Goal: Use online tool/utility: Utilize a website feature to perform a specific function

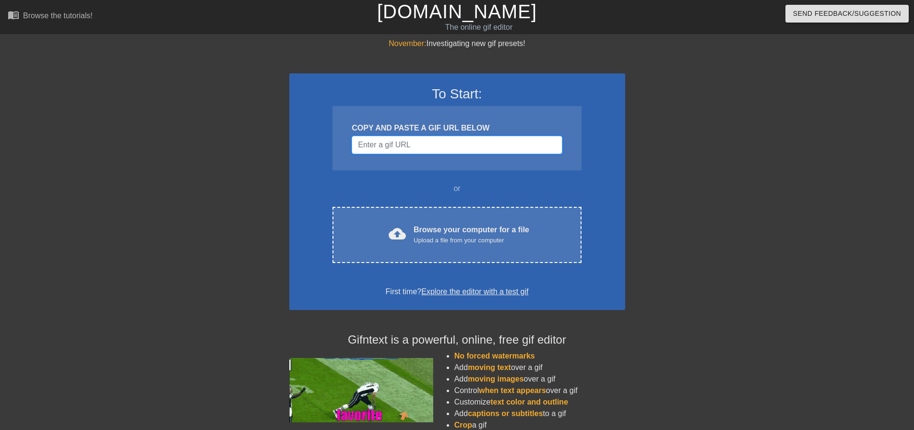
click at [447, 143] on input "Username" at bounding box center [457, 145] width 210 height 18
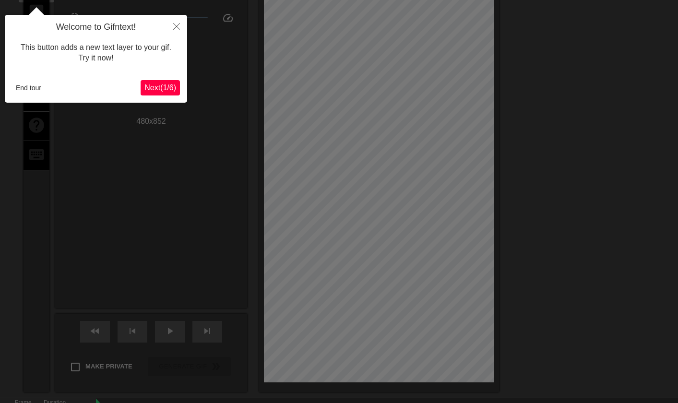
scroll to position [24, 0]
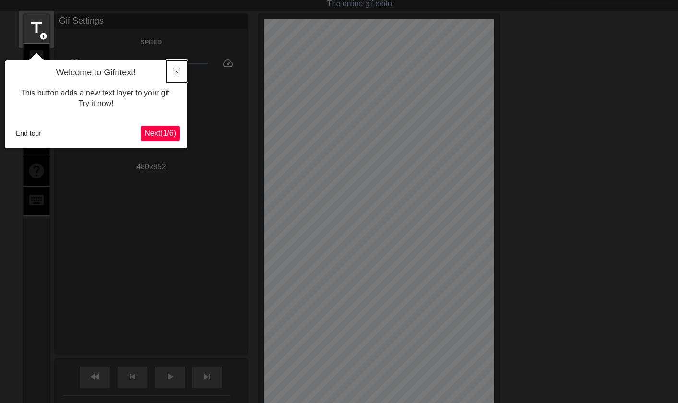
click at [172, 73] on button "Close" at bounding box center [176, 71] width 21 height 22
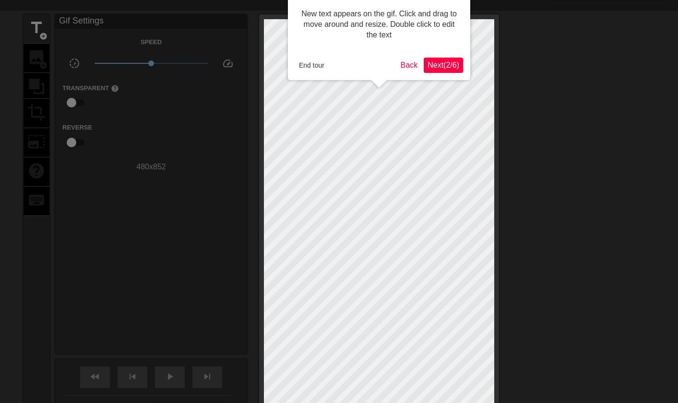
scroll to position [0, 0]
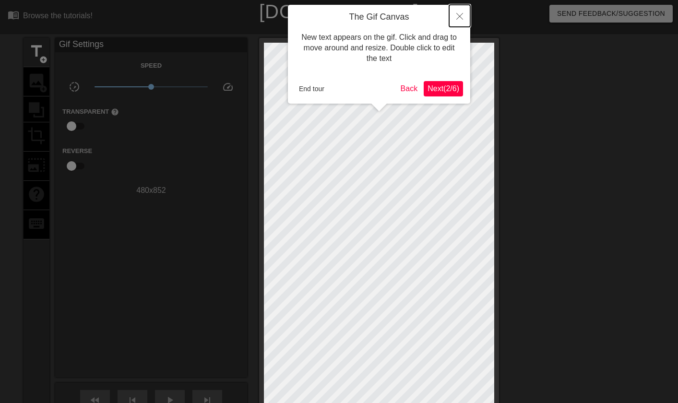
click at [460, 15] on icon "Close" at bounding box center [459, 16] width 7 height 7
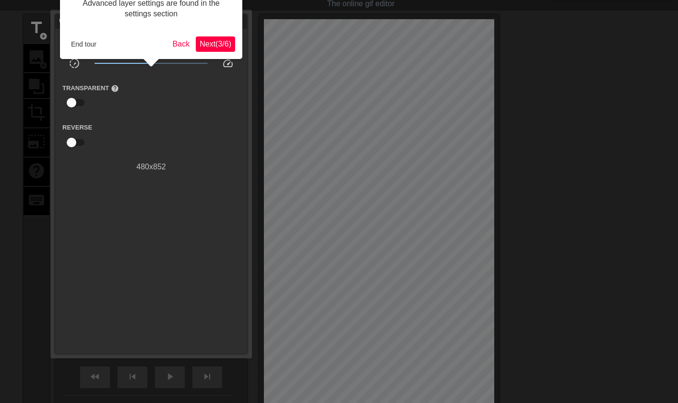
click at [211, 40] on span "Next ( 3 / 6 )" at bounding box center [216, 44] width 32 height 8
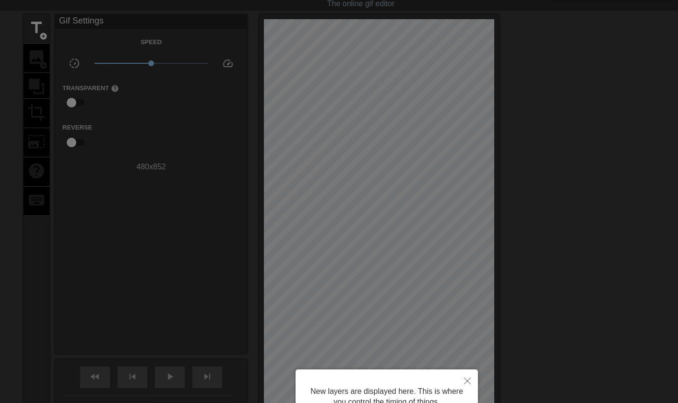
scroll to position [8, 0]
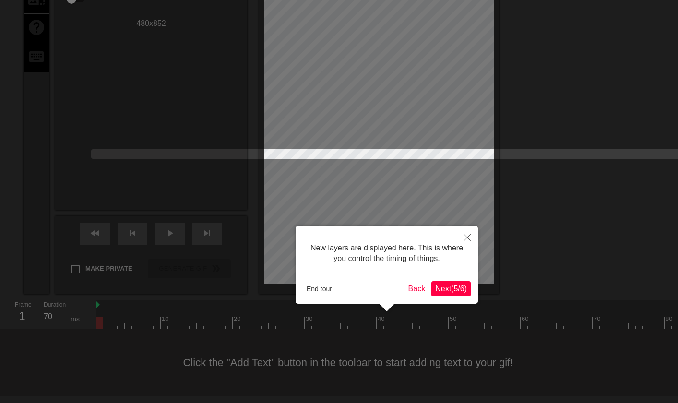
click at [460, 289] on span "Next ( 5 / 6 )" at bounding box center [451, 288] width 32 height 8
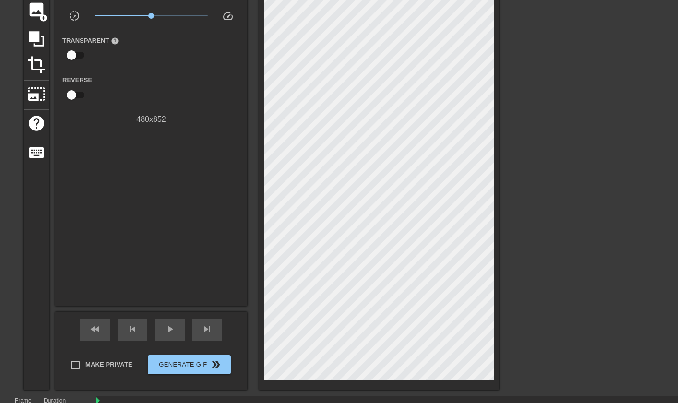
scroll to position [23, 0]
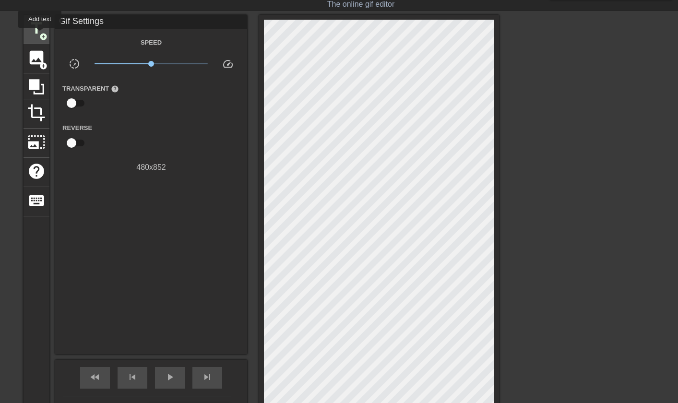
click at [40, 35] on span "add_circle" at bounding box center [43, 37] width 8 height 8
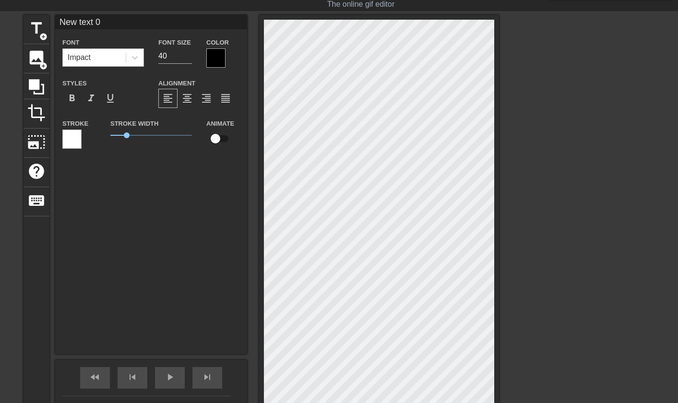
click at [102, 59] on div "Impact" at bounding box center [94, 57] width 63 height 17
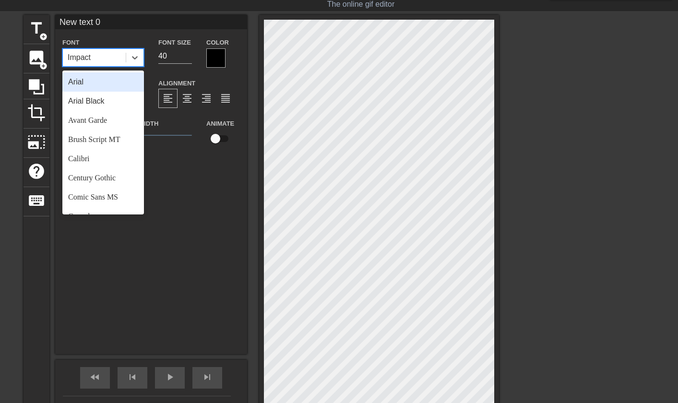
click at [216, 61] on div at bounding box center [215, 57] width 19 height 19
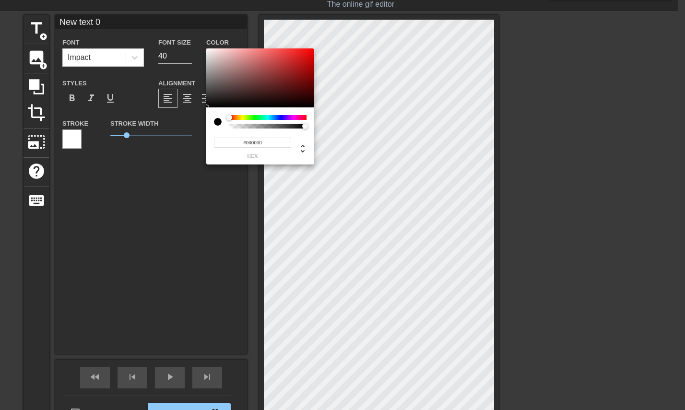
type input "0"
drag, startPoint x: 307, startPoint y: 126, endPoint x: 154, endPoint y: 109, distance: 154.0
click at [154, 109] on div "0 r 0 g 0 b 0 a" at bounding box center [342, 205] width 685 height 410
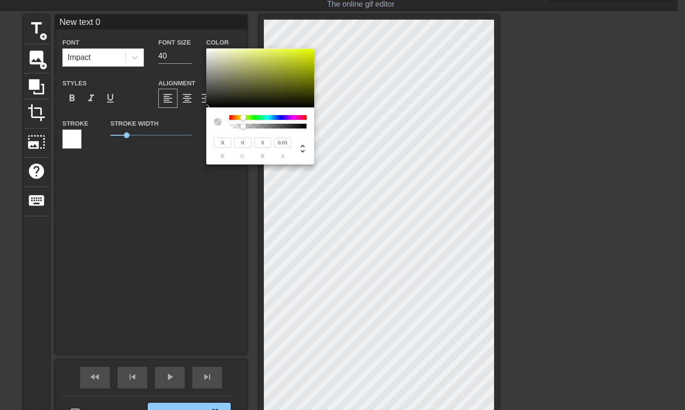
type input "0"
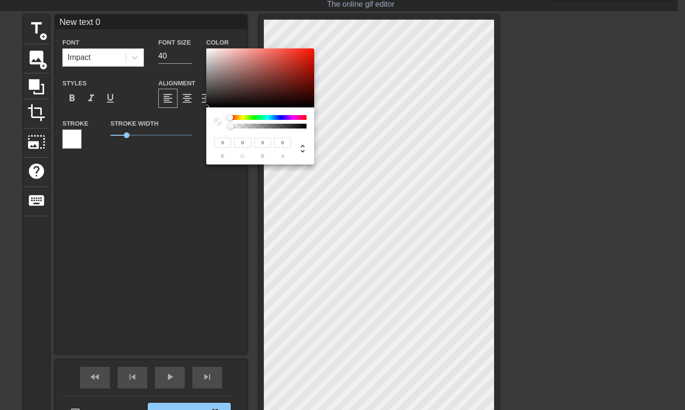
type input "130"
type input "107"
type input "139"
type input "117"
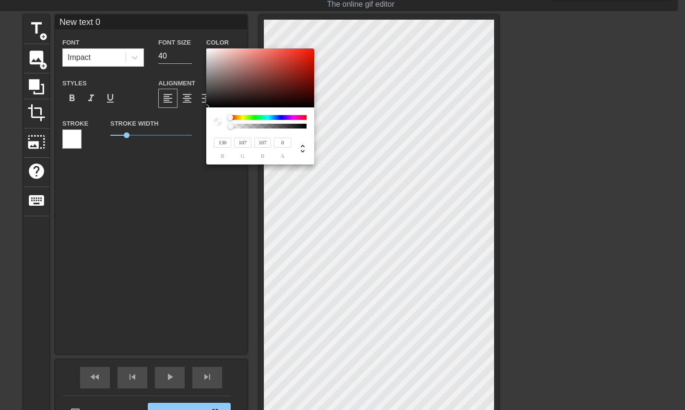
type input "117"
type input "254"
type input "188"
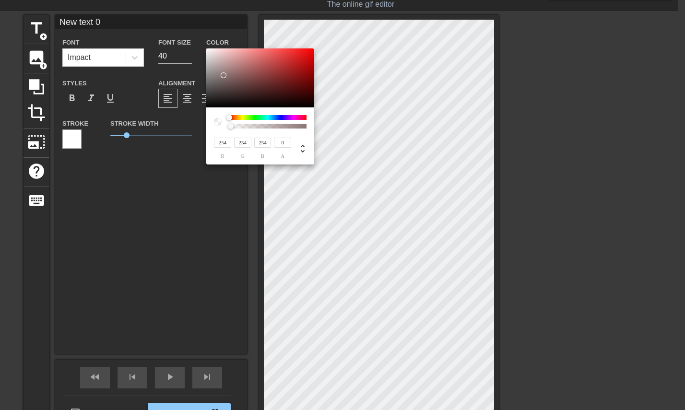
type input "167"
type input "165"
type input "182"
type input "158"
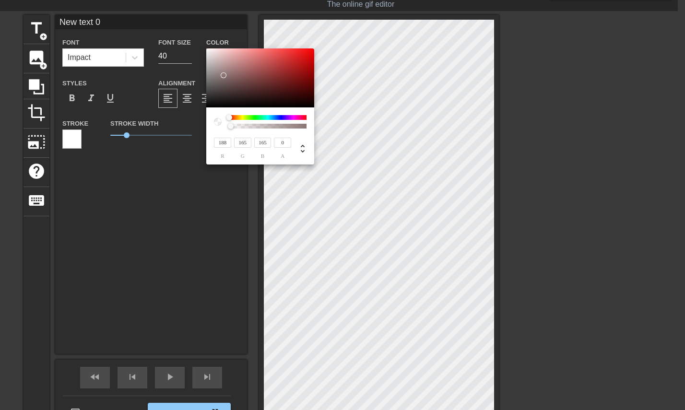
type input "158"
type input "157"
type input "196"
type input "174"
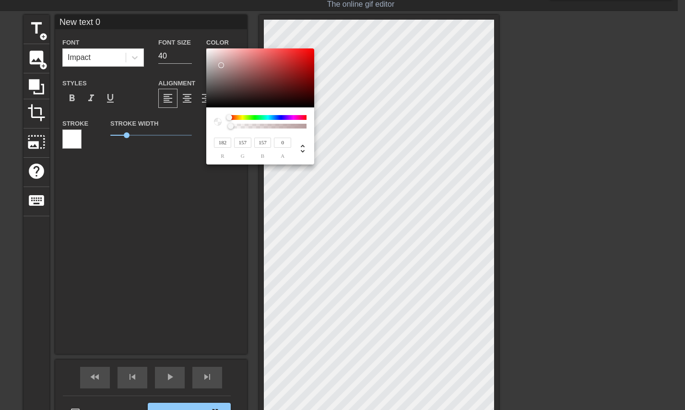
type input "174"
type input "207"
type input "188"
type input "217"
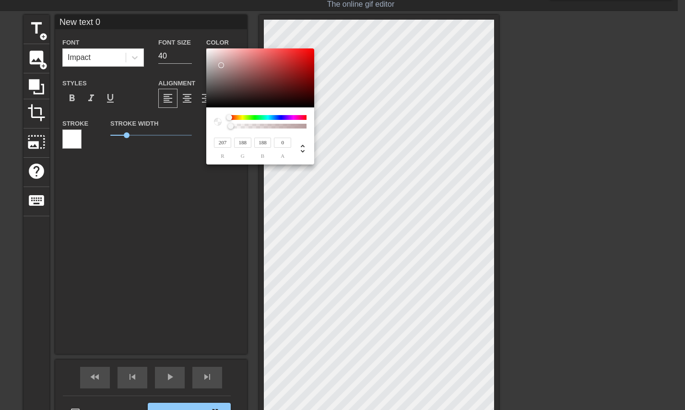
type input "201"
type input "223"
type input "210"
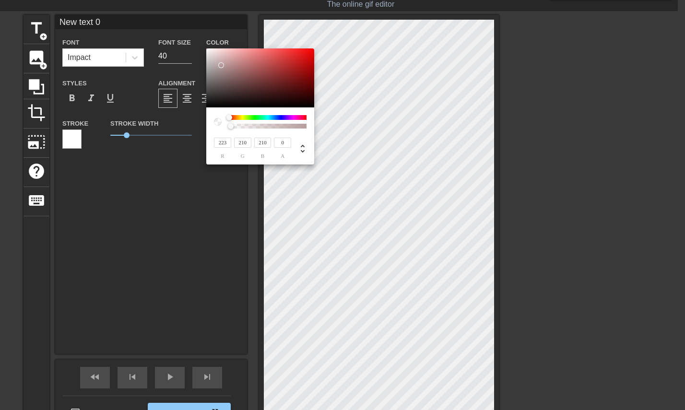
type input "229"
type input "220"
type input "235"
type input "229"
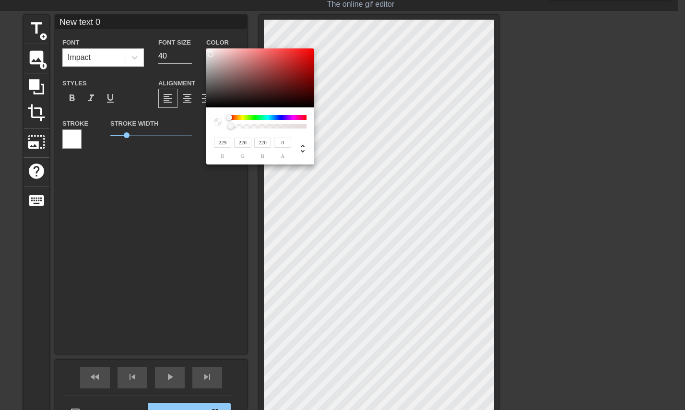
type input "229"
type input "240"
type input "234"
type input "242"
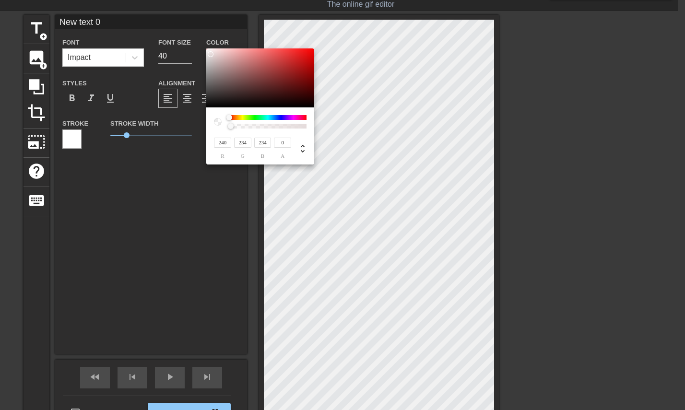
type input "237"
type input "244"
type input "240"
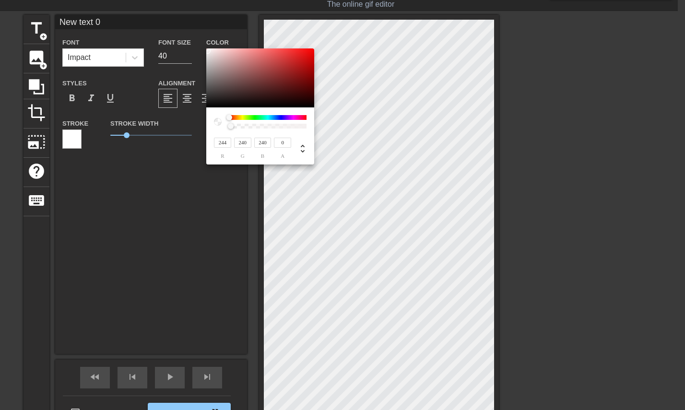
click at [208, 51] on div at bounding box center [208, 51] width 6 height 6
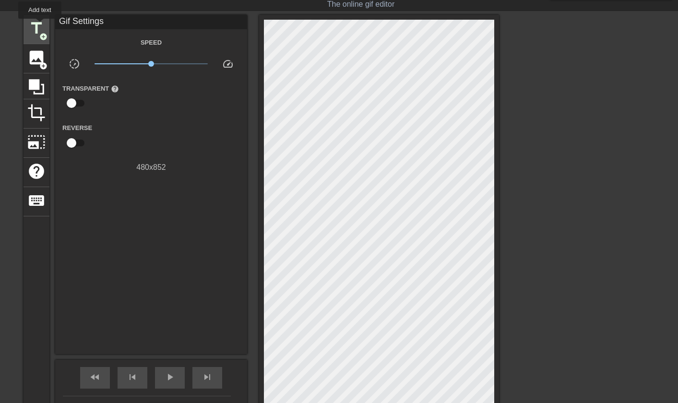
click at [40, 25] on span "title" at bounding box center [36, 28] width 18 height 18
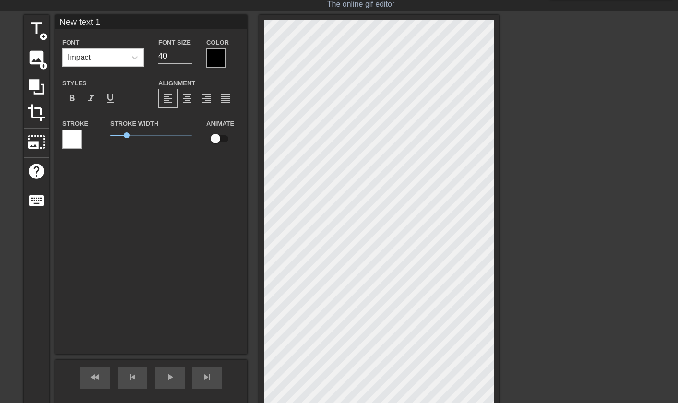
click at [211, 58] on div at bounding box center [215, 57] width 19 height 19
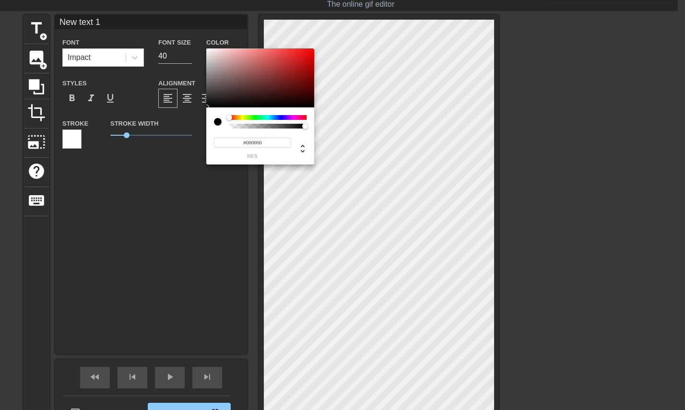
type input "0"
type input "1"
drag, startPoint x: 306, startPoint y: 127, endPoint x: 332, endPoint y: 125, distance: 26.5
click at [332, 125] on div "0 r 0 g 0 b 1 a" at bounding box center [342, 205] width 685 height 410
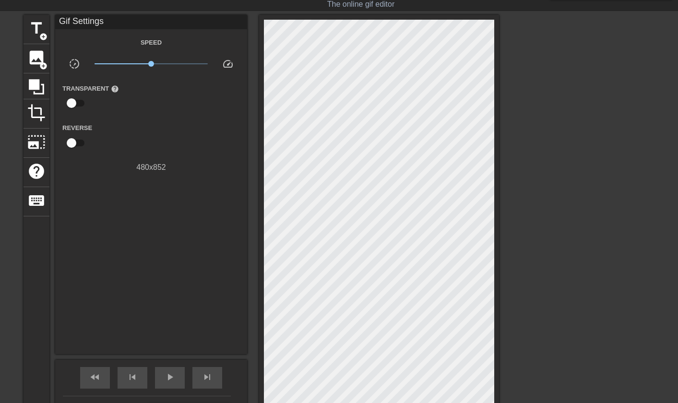
drag, startPoint x: 668, startPoint y: 191, endPoint x: 663, endPoint y: 191, distance: 5.3
click at [666, 191] on div "title add_circle image add_circle crop photo_size_select_large help keyboard Gi…" at bounding box center [339, 226] width 678 height 423
click at [620, 175] on div at bounding box center [582, 159] width 144 height 288
